Goal: Information Seeking & Learning: Find specific fact

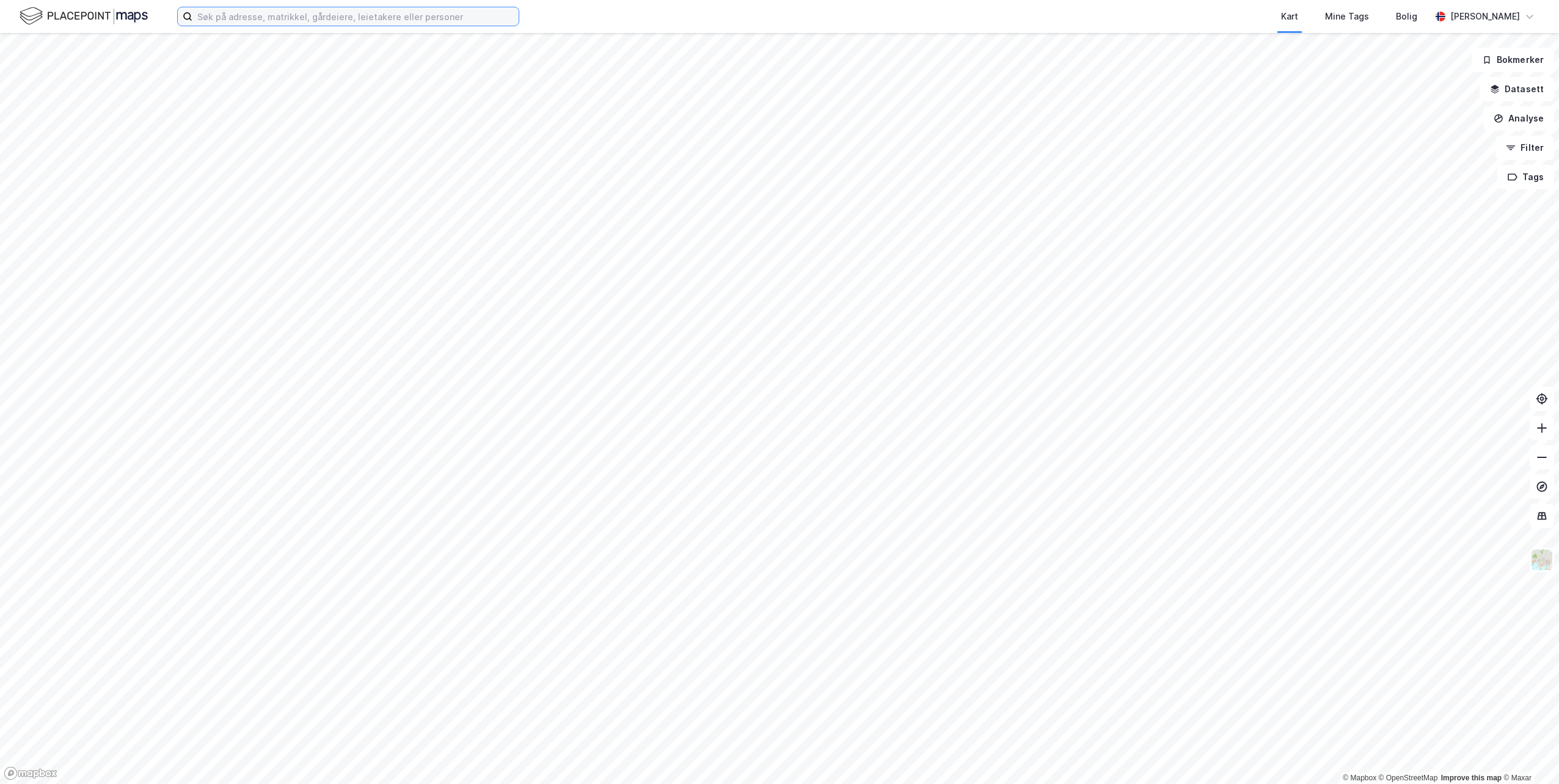
click at [343, 11] on input at bounding box center [355, 16] width 326 height 18
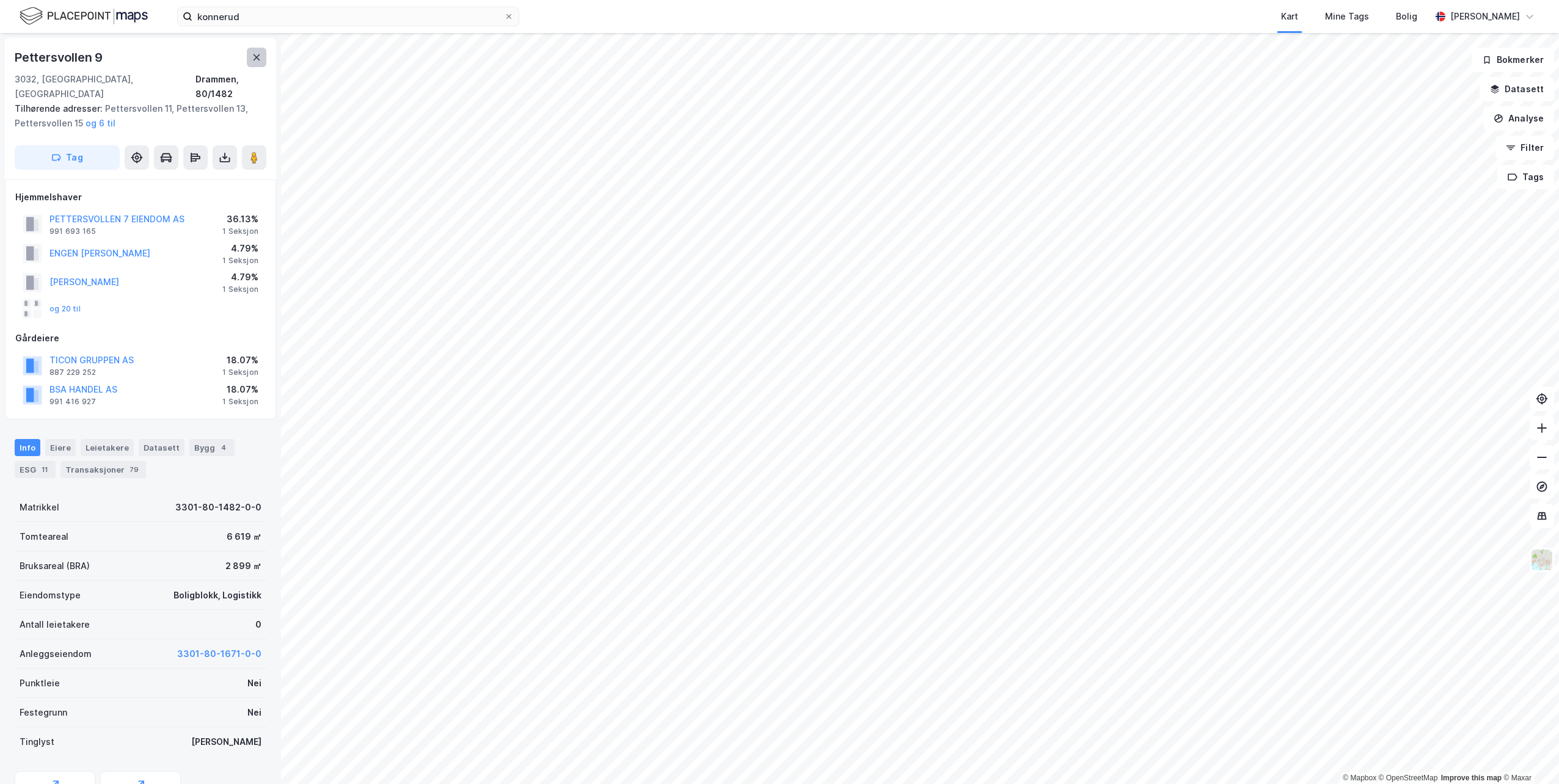
click at [255, 54] on icon at bounding box center [256, 57] width 10 height 10
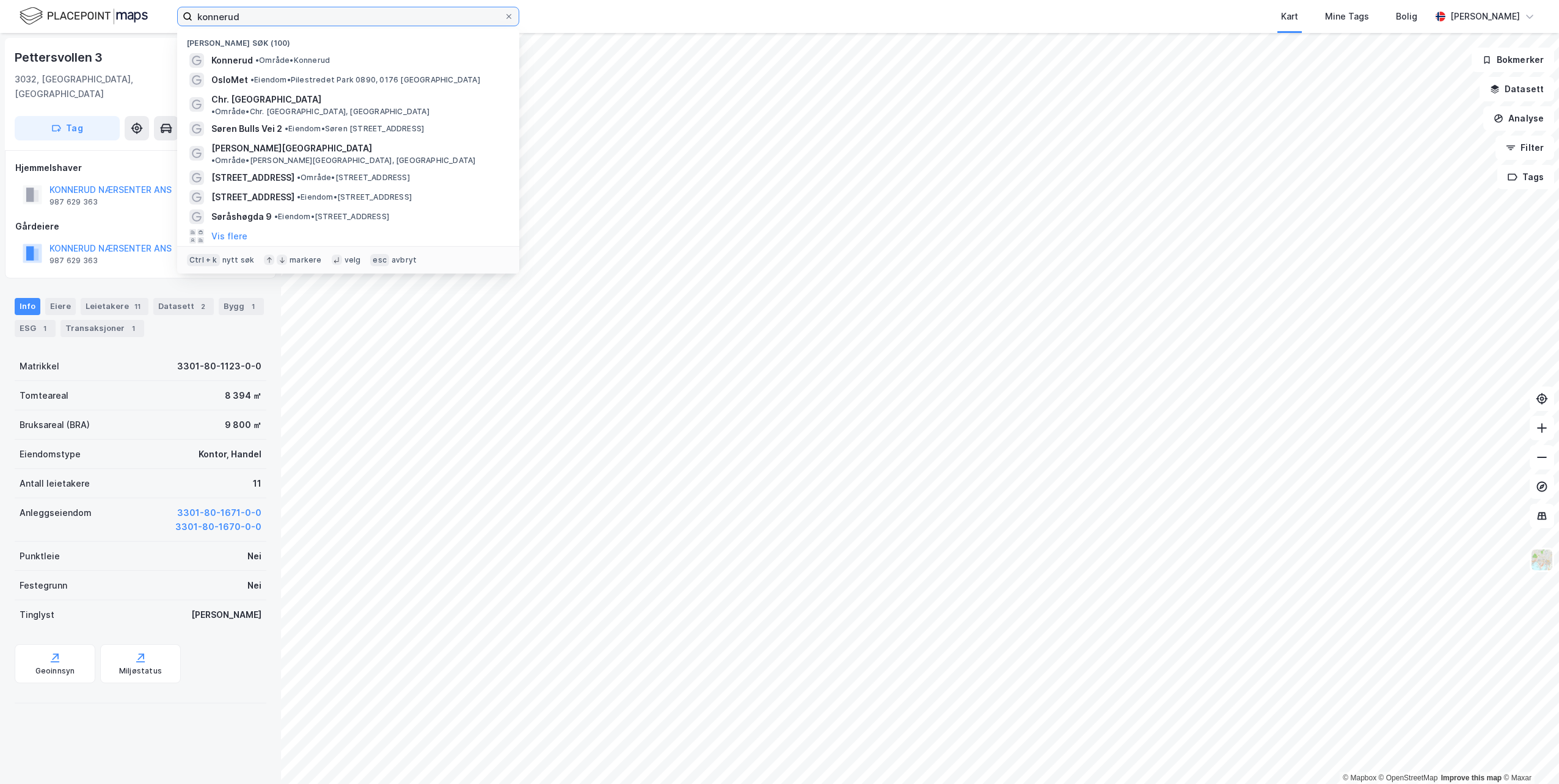
click at [360, 16] on input "konnerud" at bounding box center [348, 16] width 312 height 18
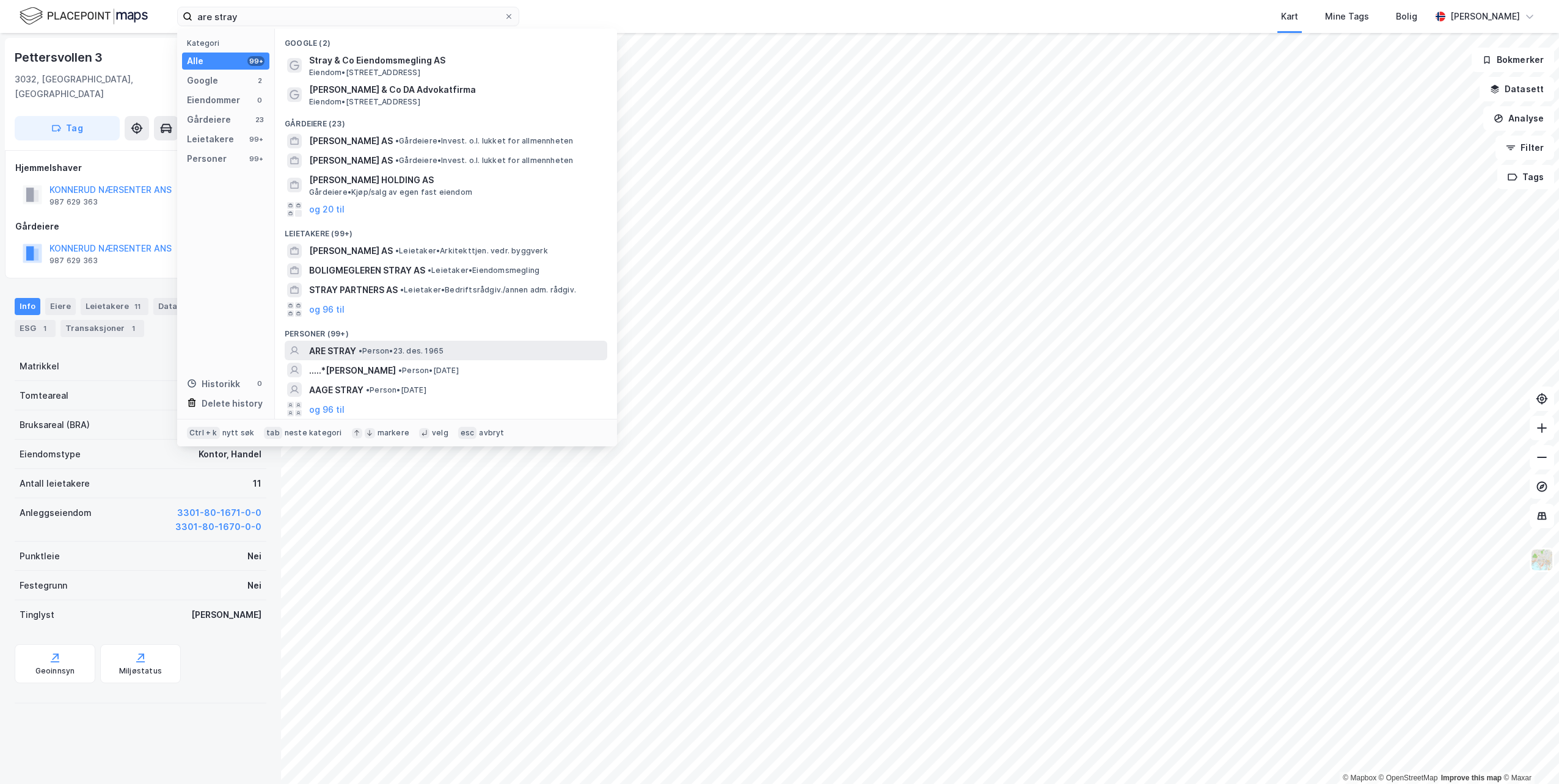
click at [333, 355] on span "ARE STRAY" at bounding box center [333, 351] width 47 height 15
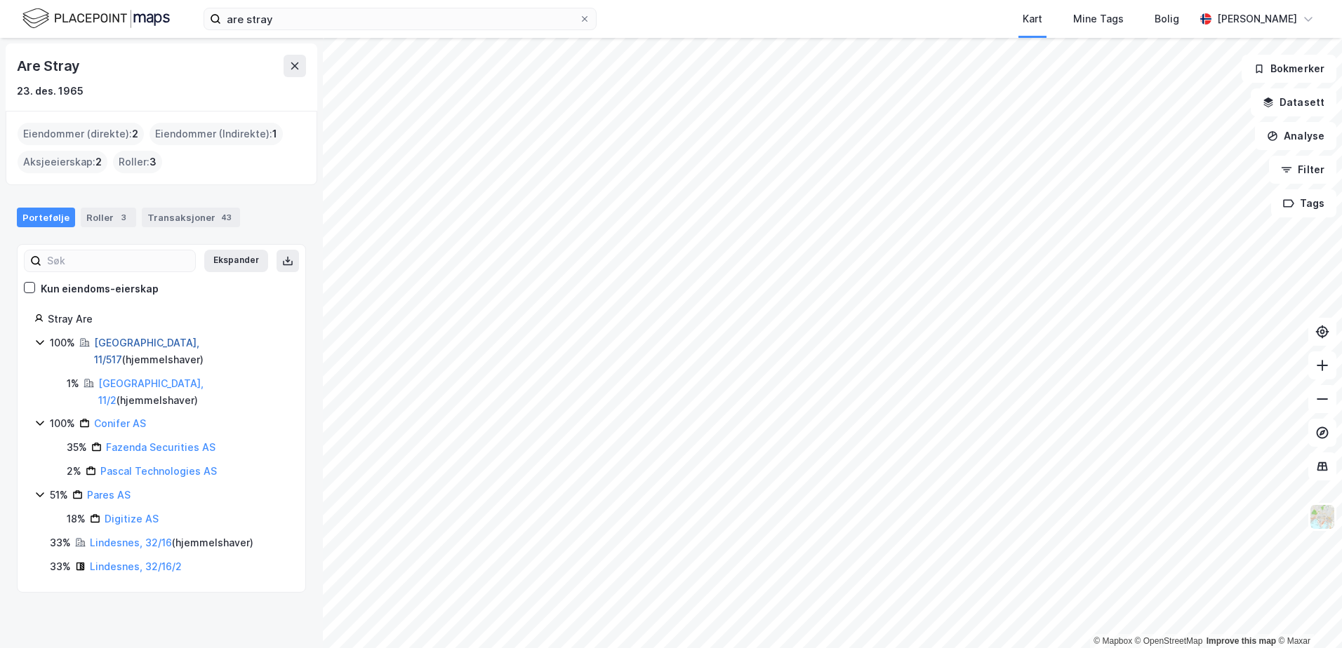
click at [108, 342] on link "[GEOGRAPHIC_DATA], 11/517" at bounding box center [146, 351] width 105 height 29
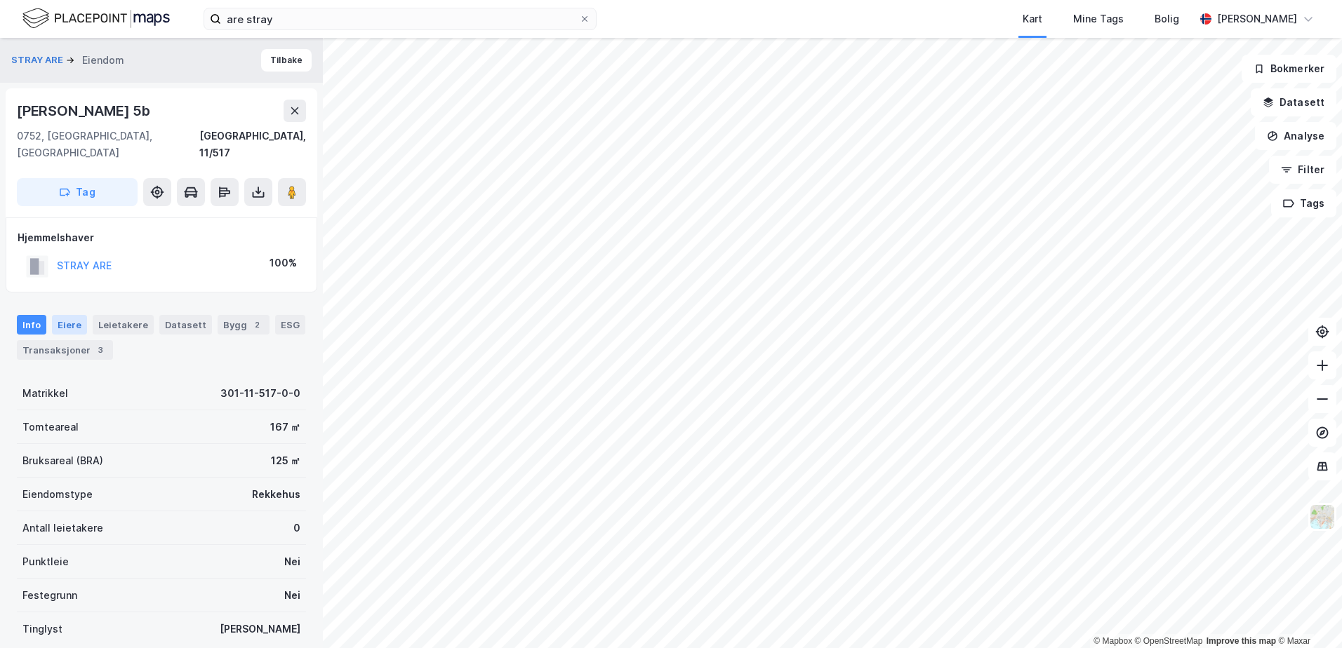
click at [62, 315] on div "Eiere" at bounding box center [69, 325] width 35 height 20
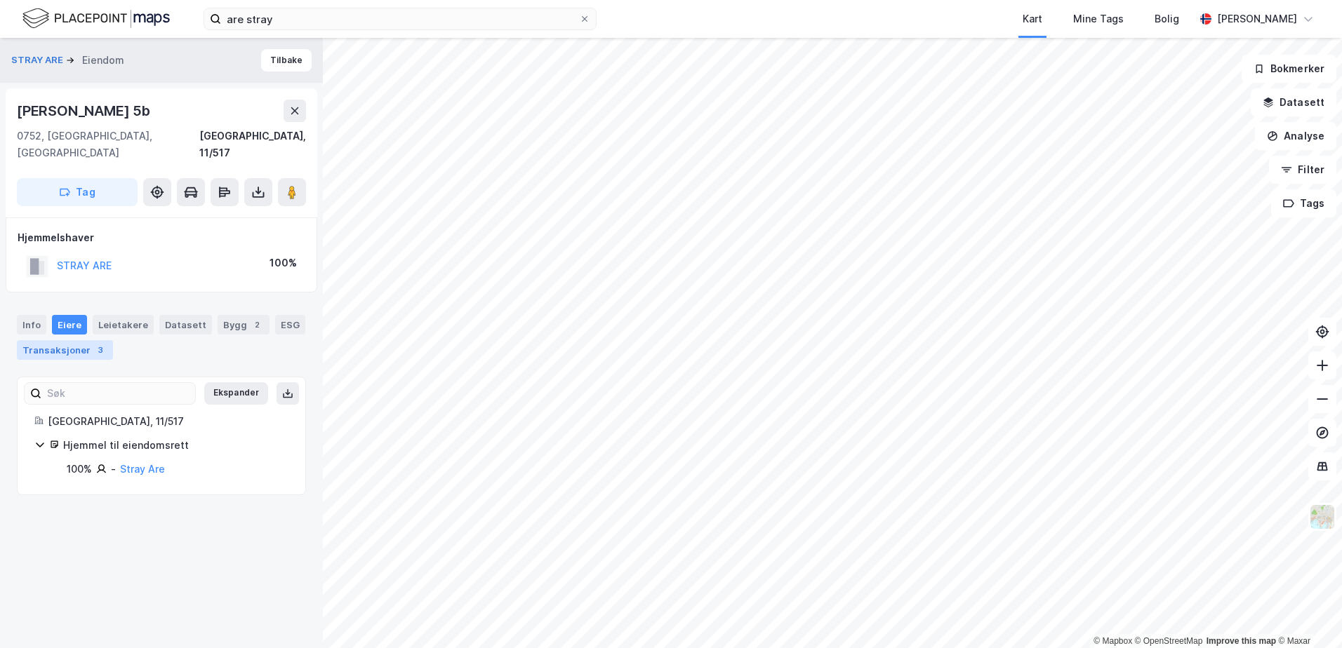
click at [63, 340] on div "Transaksjoner 3" at bounding box center [65, 350] width 96 height 20
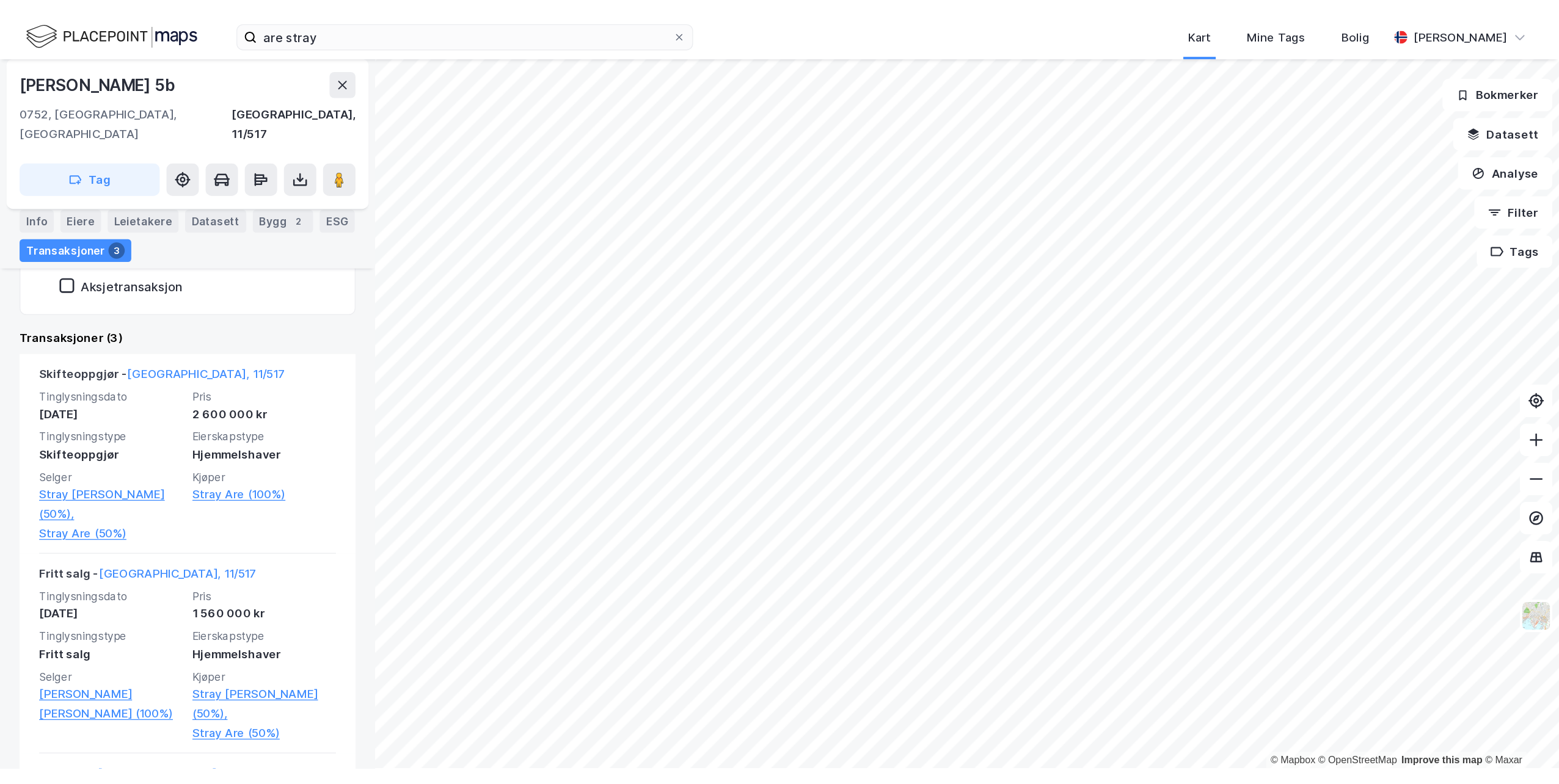
scroll to position [305, 0]
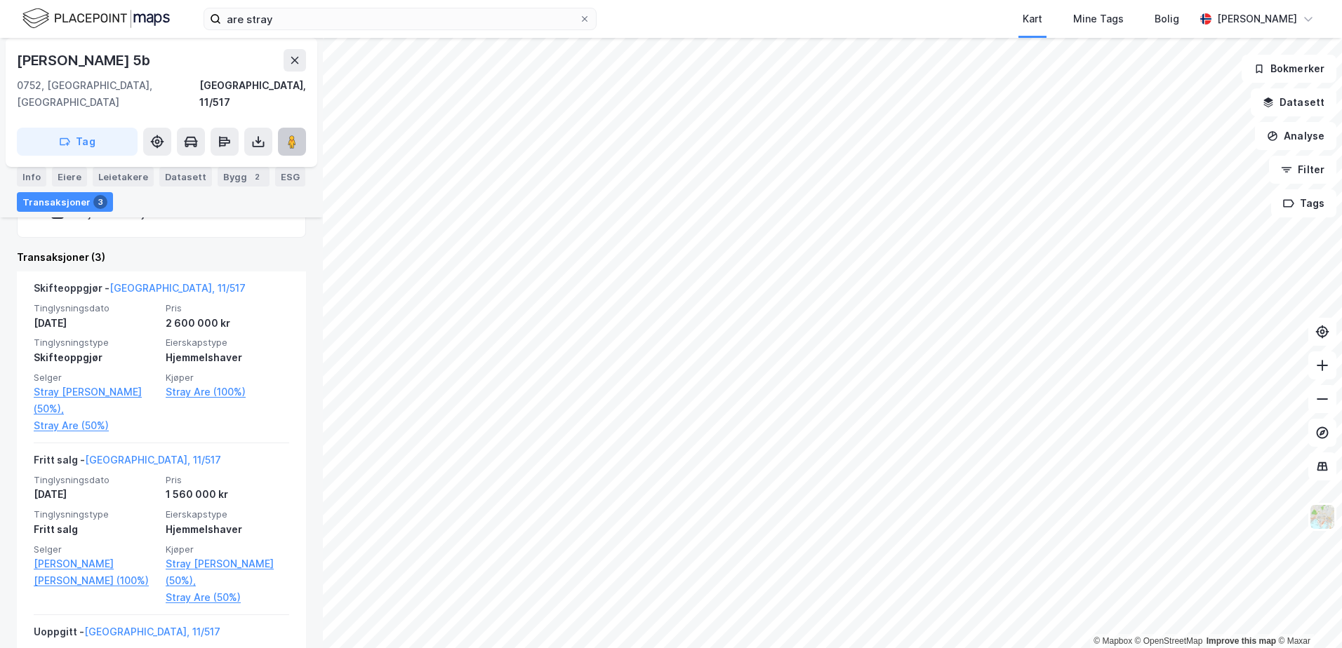
click at [290, 135] on image at bounding box center [292, 142] width 8 height 14
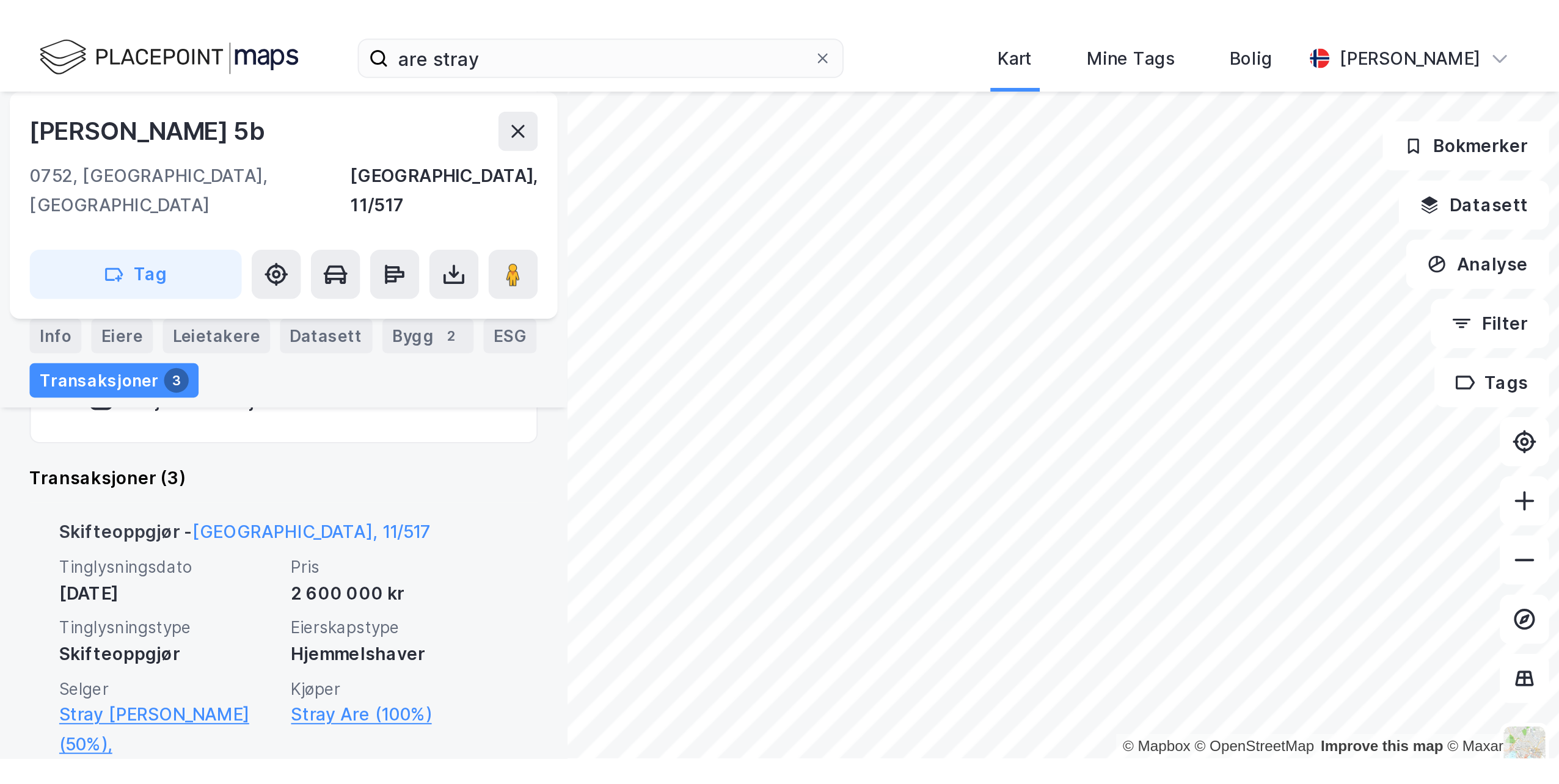
scroll to position [191, 0]
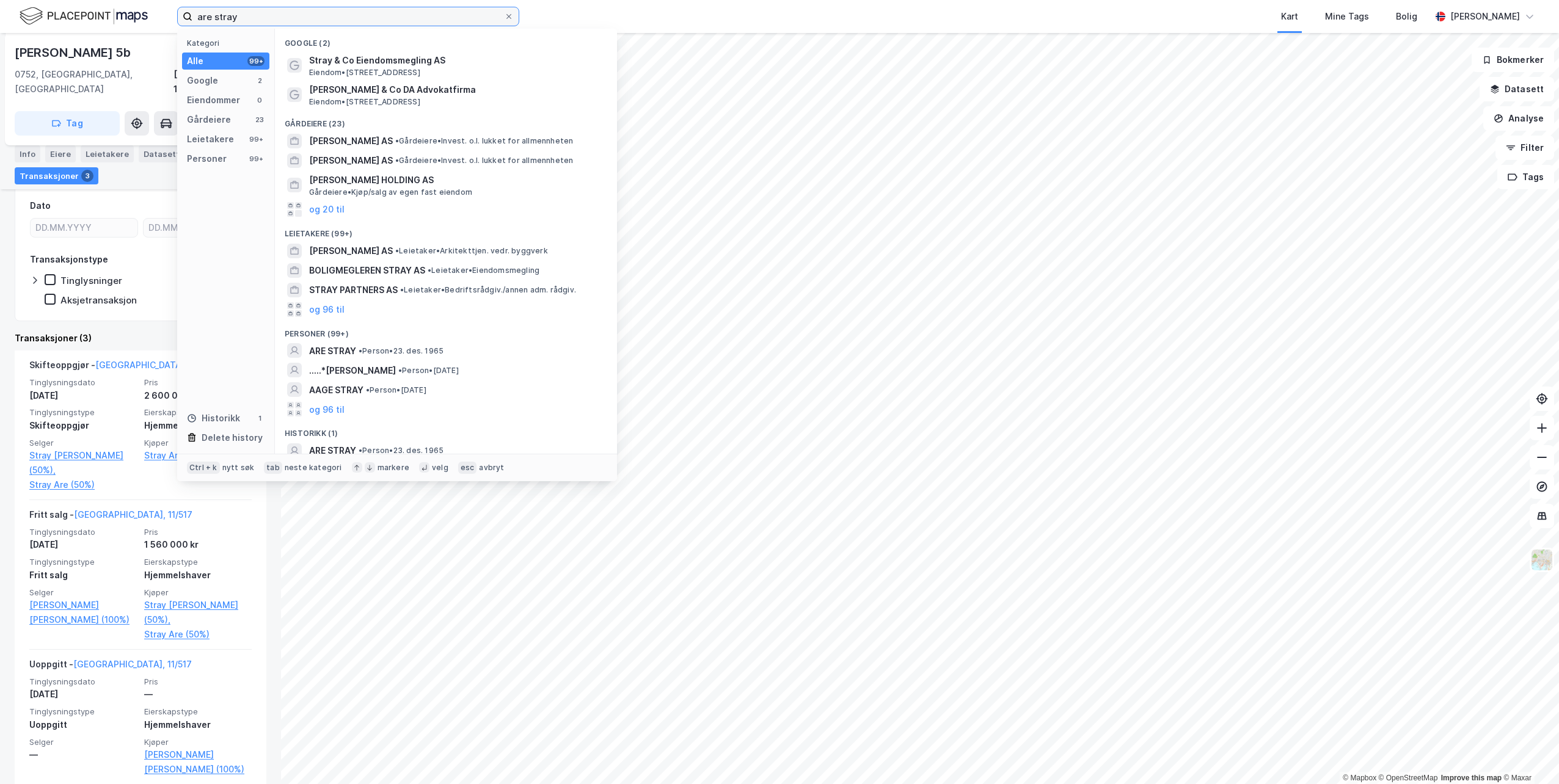
drag, startPoint x: 301, startPoint y: 14, endPoint x: 31, endPoint y: 5, distance: 270.1
click at [31, 5] on div "are stray Kategori Alle 99+ Google 2 Eiendommer 0 Gårdeiere 23 Leietakere 99+ P…" at bounding box center [779, 17] width 1559 height 33
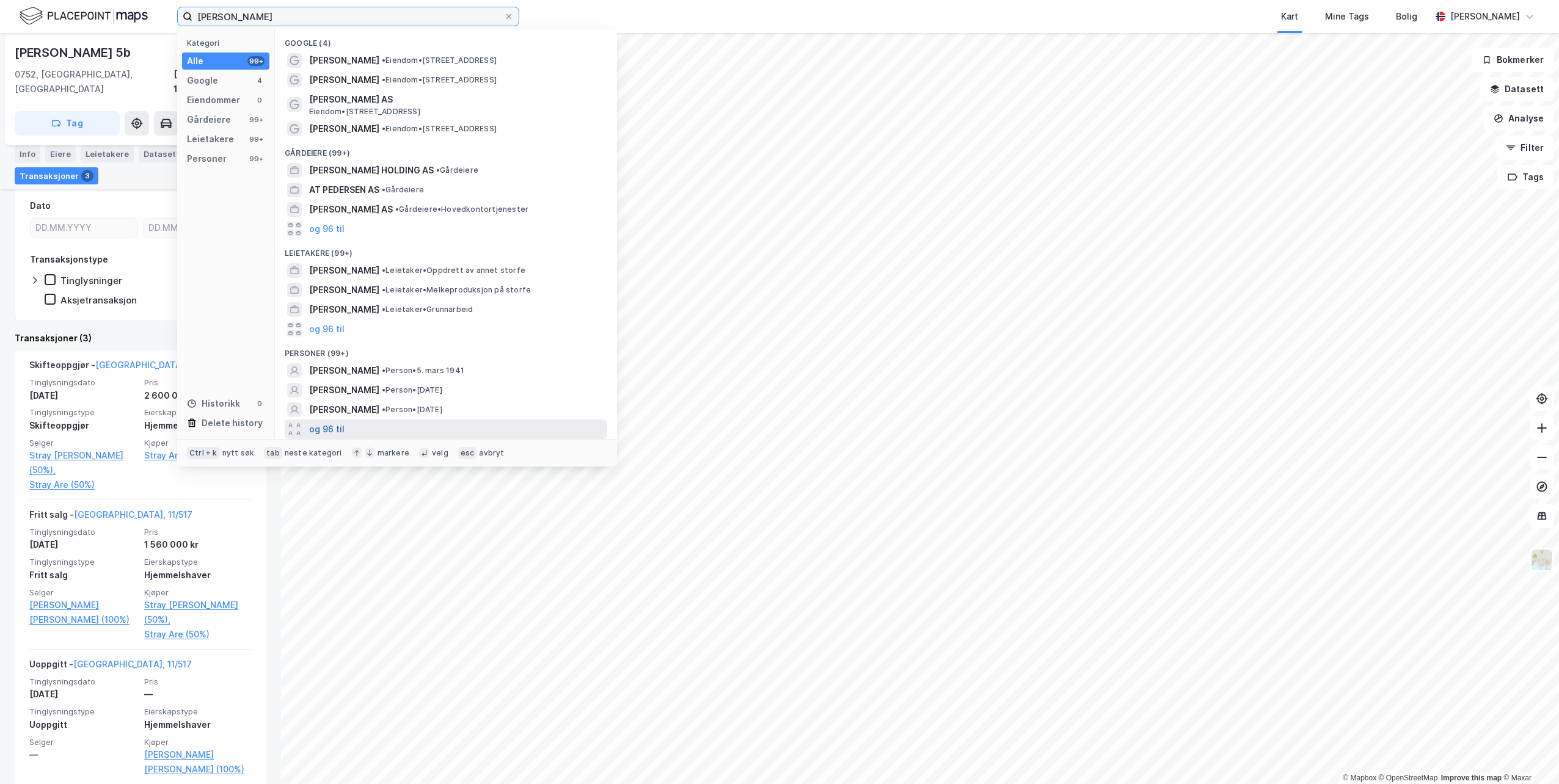
type input "[PERSON_NAME]"
click at [333, 426] on button "og 96 til" at bounding box center [326, 429] width 36 height 15
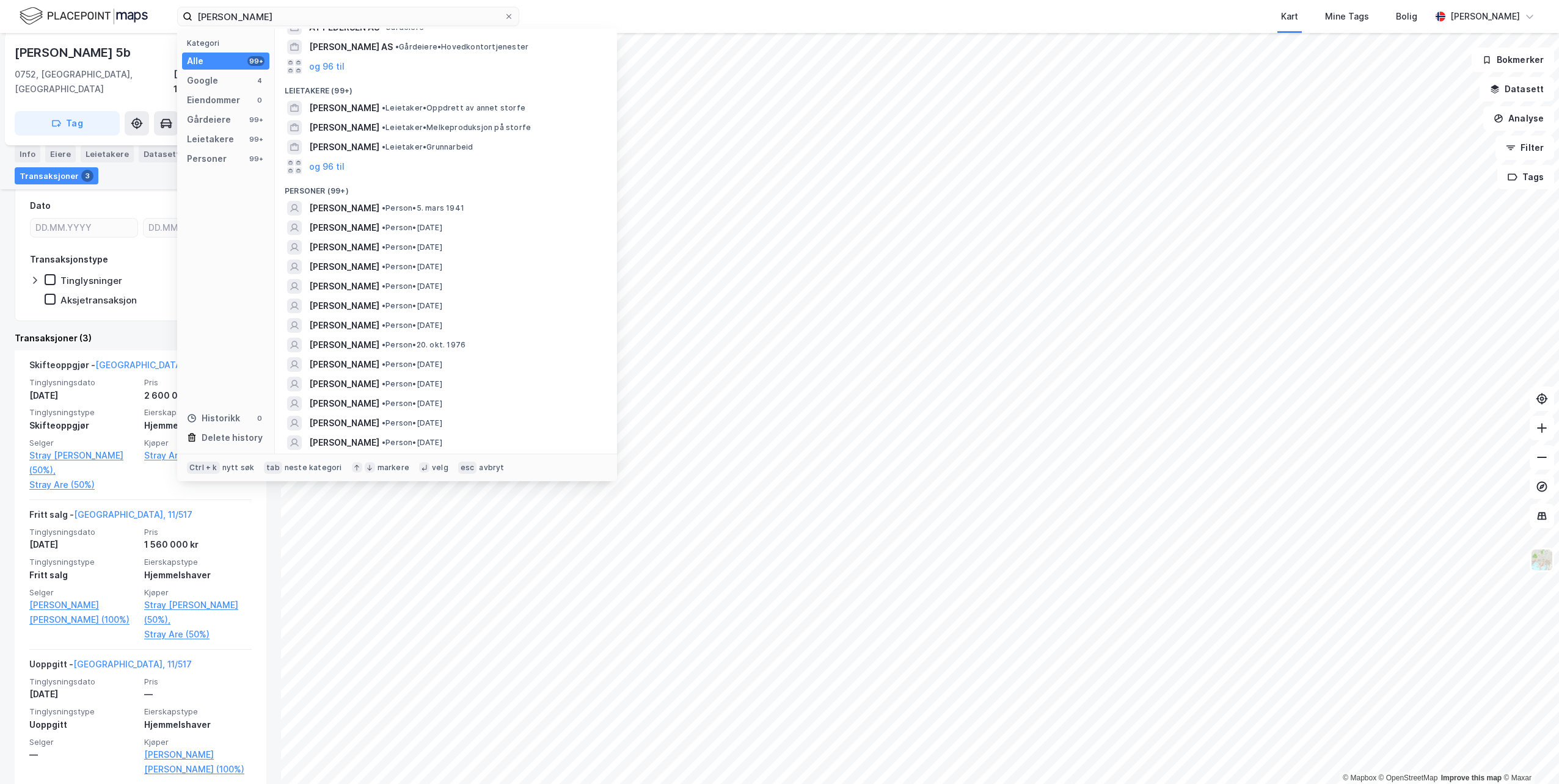
scroll to position [184, 0]
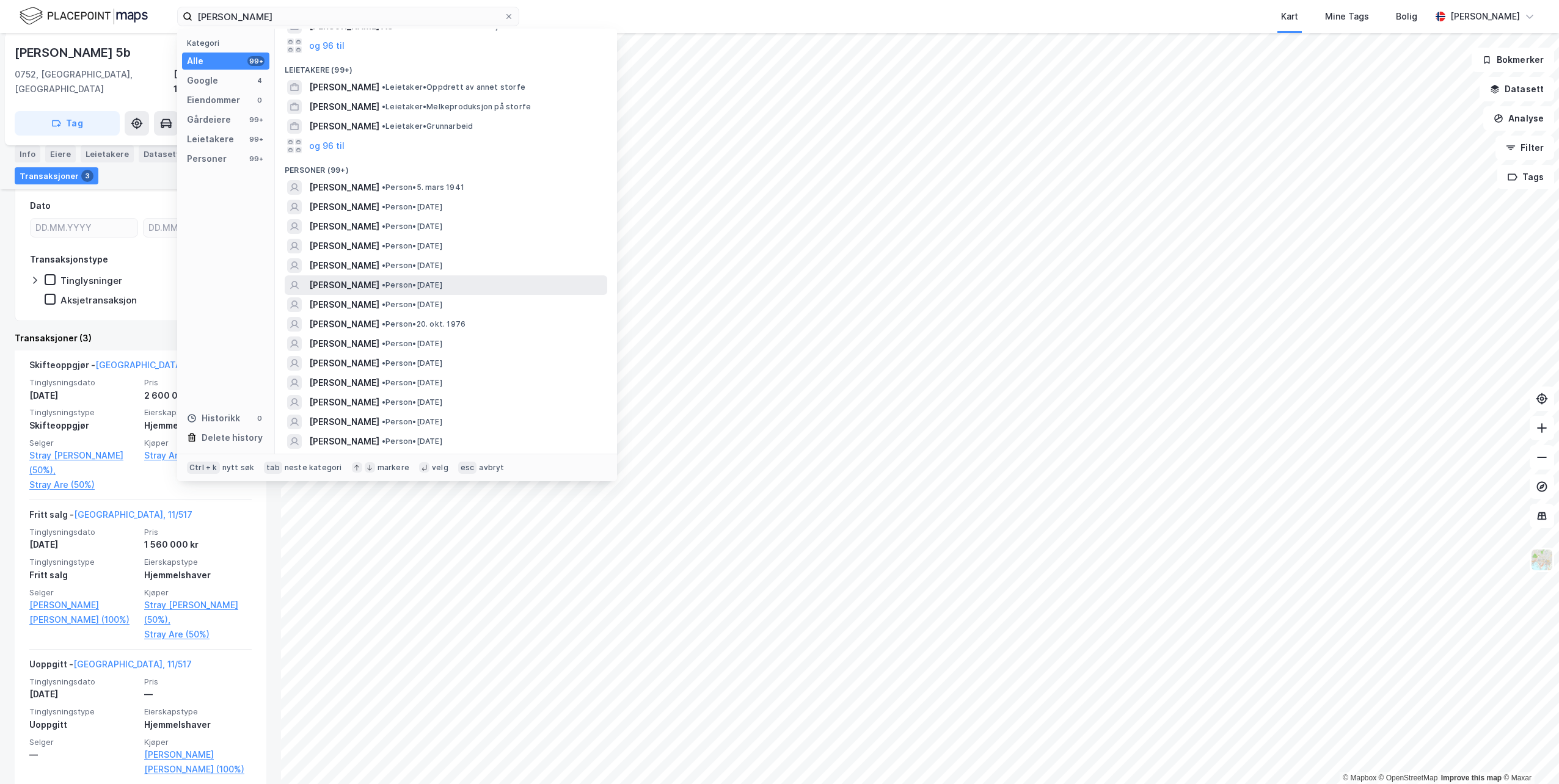
click at [360, 285] on span "[PERSON_NAME]" at bounding box center [344, 285] width 71 height 15
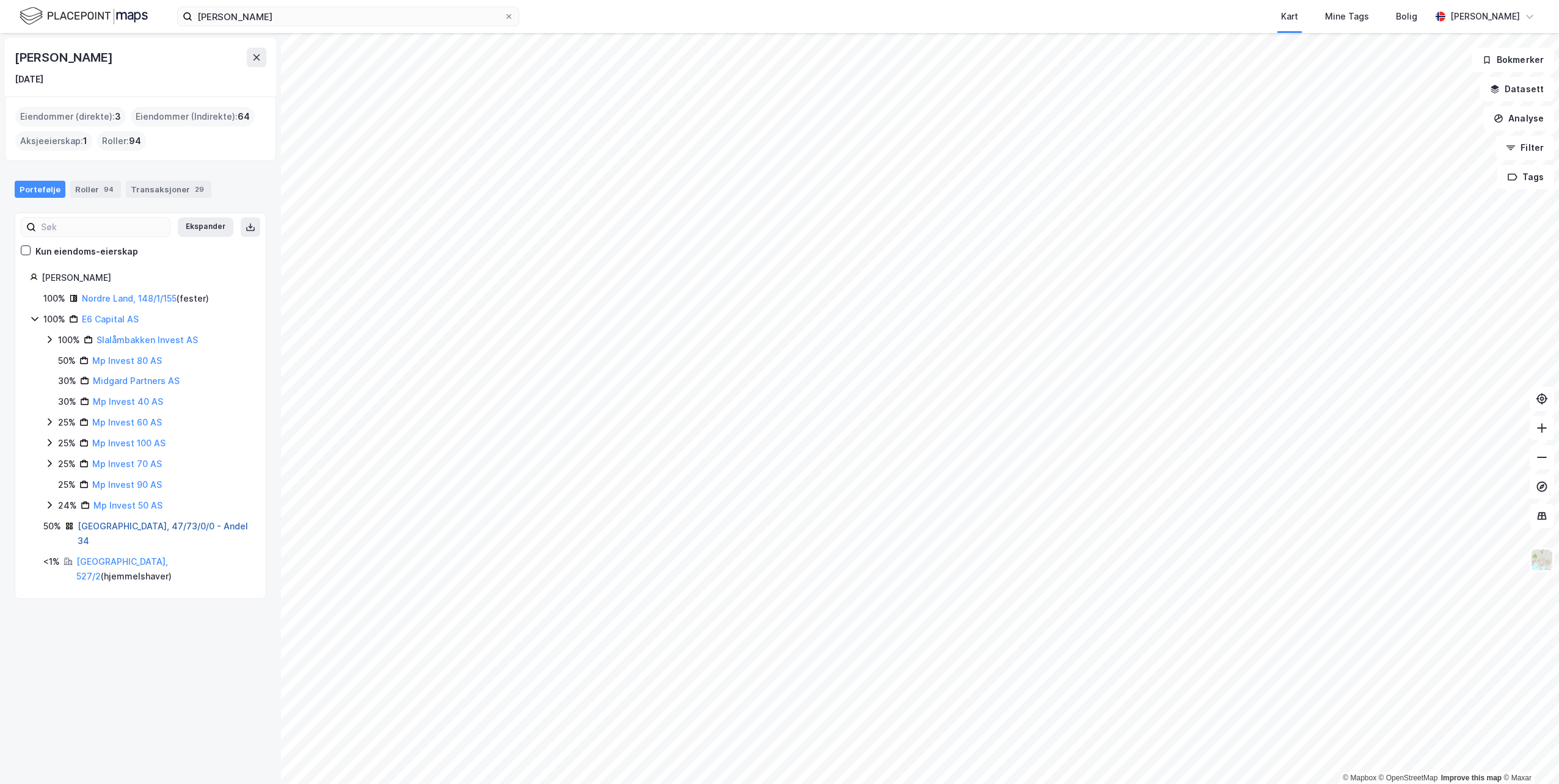
click at [133, 527] on link "[GEOGRAPHIC_DATA], 47/73/0/0 - Andel 34" at bounding box center [163, 533] width 171 height 25
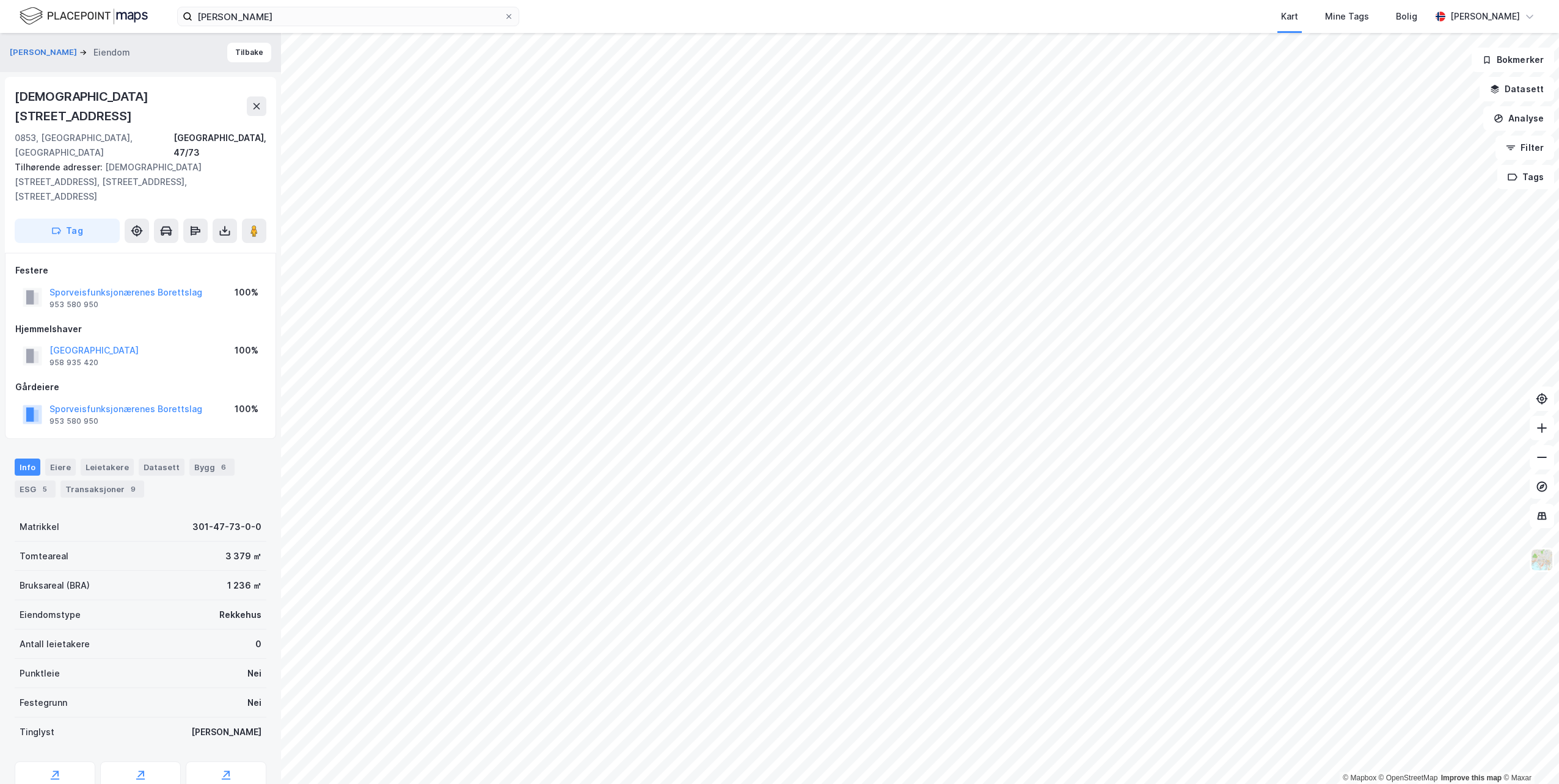
scroll to position [7, 0]
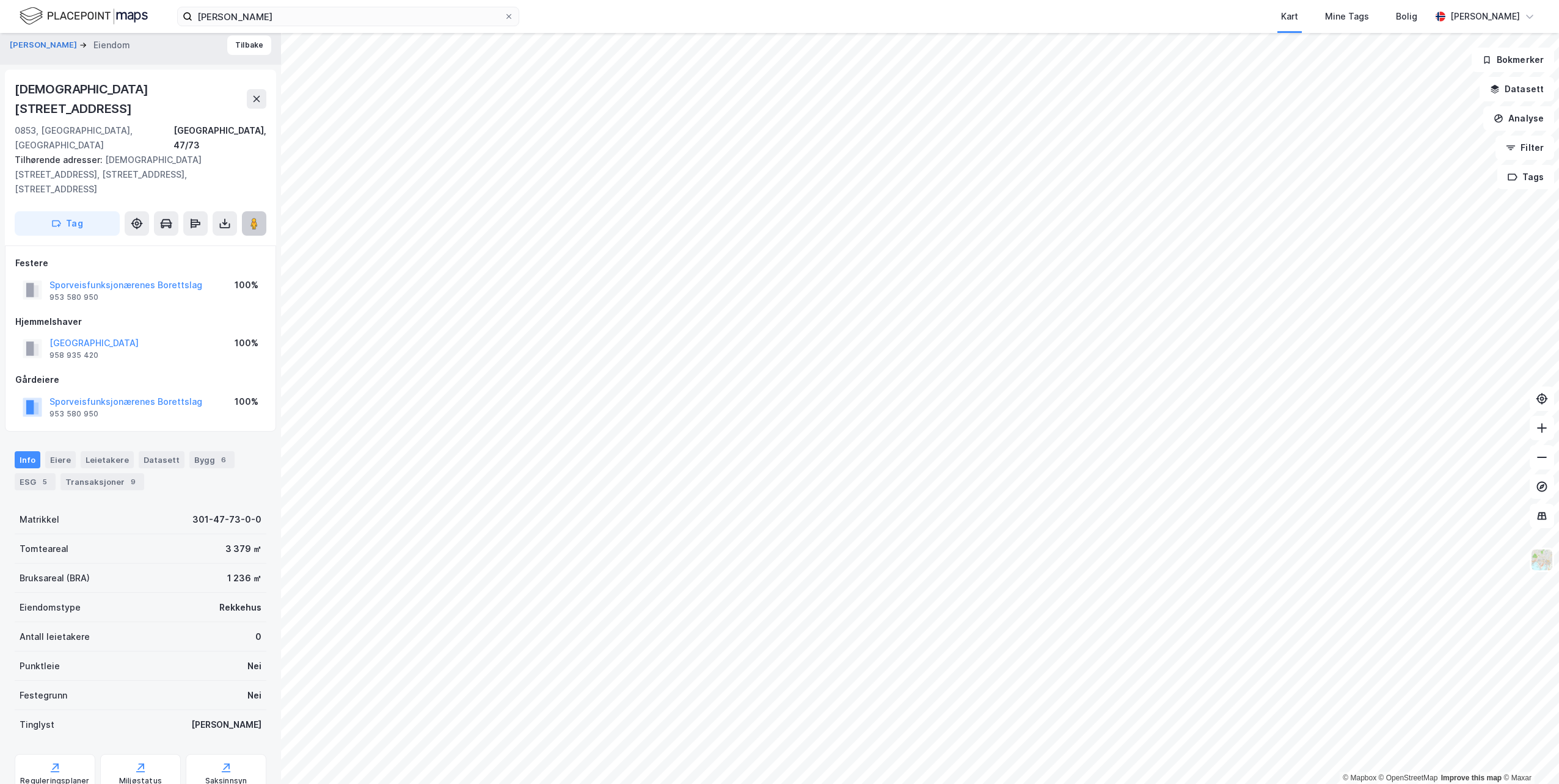
click at [261, 211] on button at bounding box center [254, 224] width 24 height 24
